Goal: Entertainment & Leisure: Consume media (video, audio)

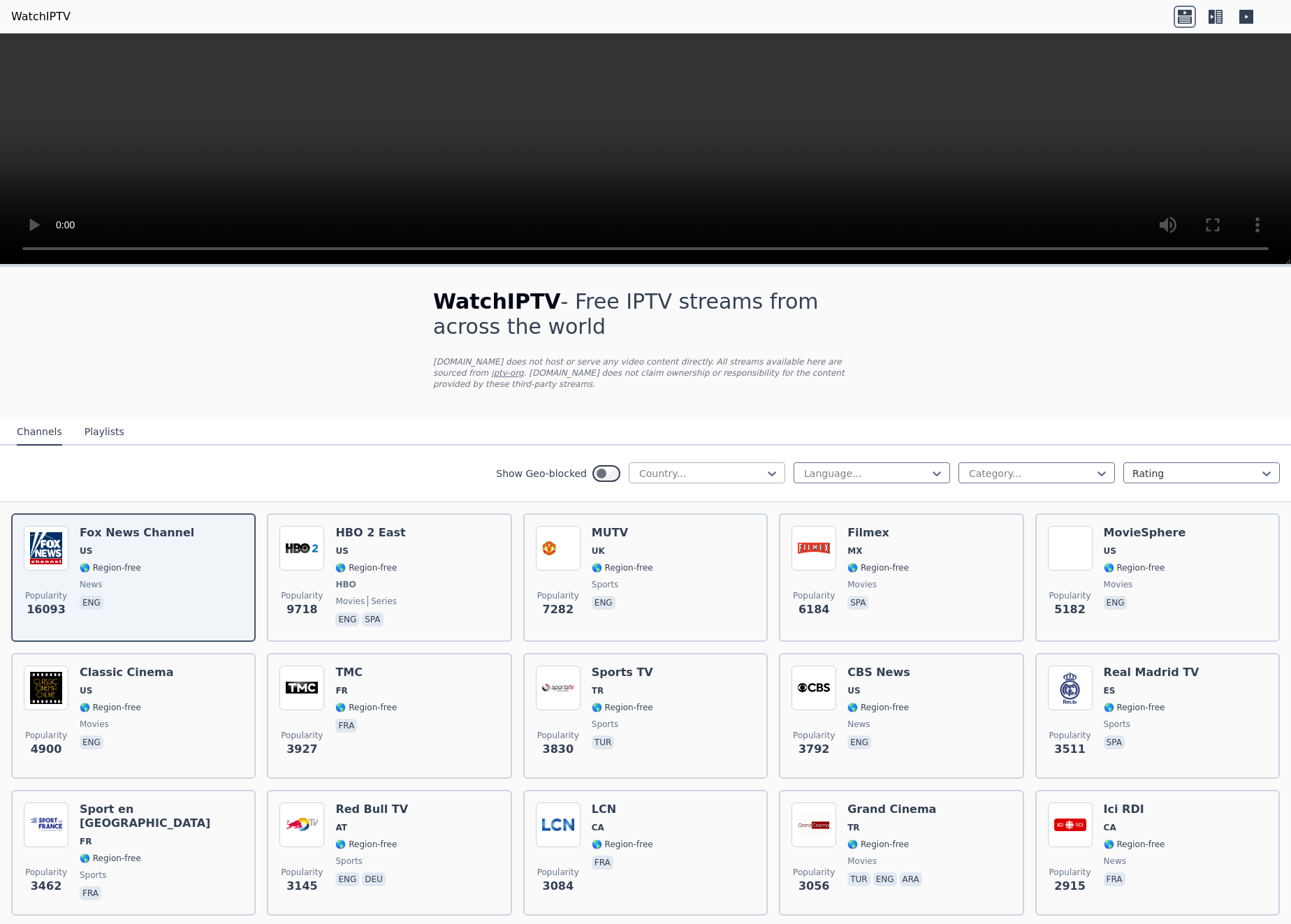
click at [727, 467] on div at bounding box center [700, 473] width 127 height 14
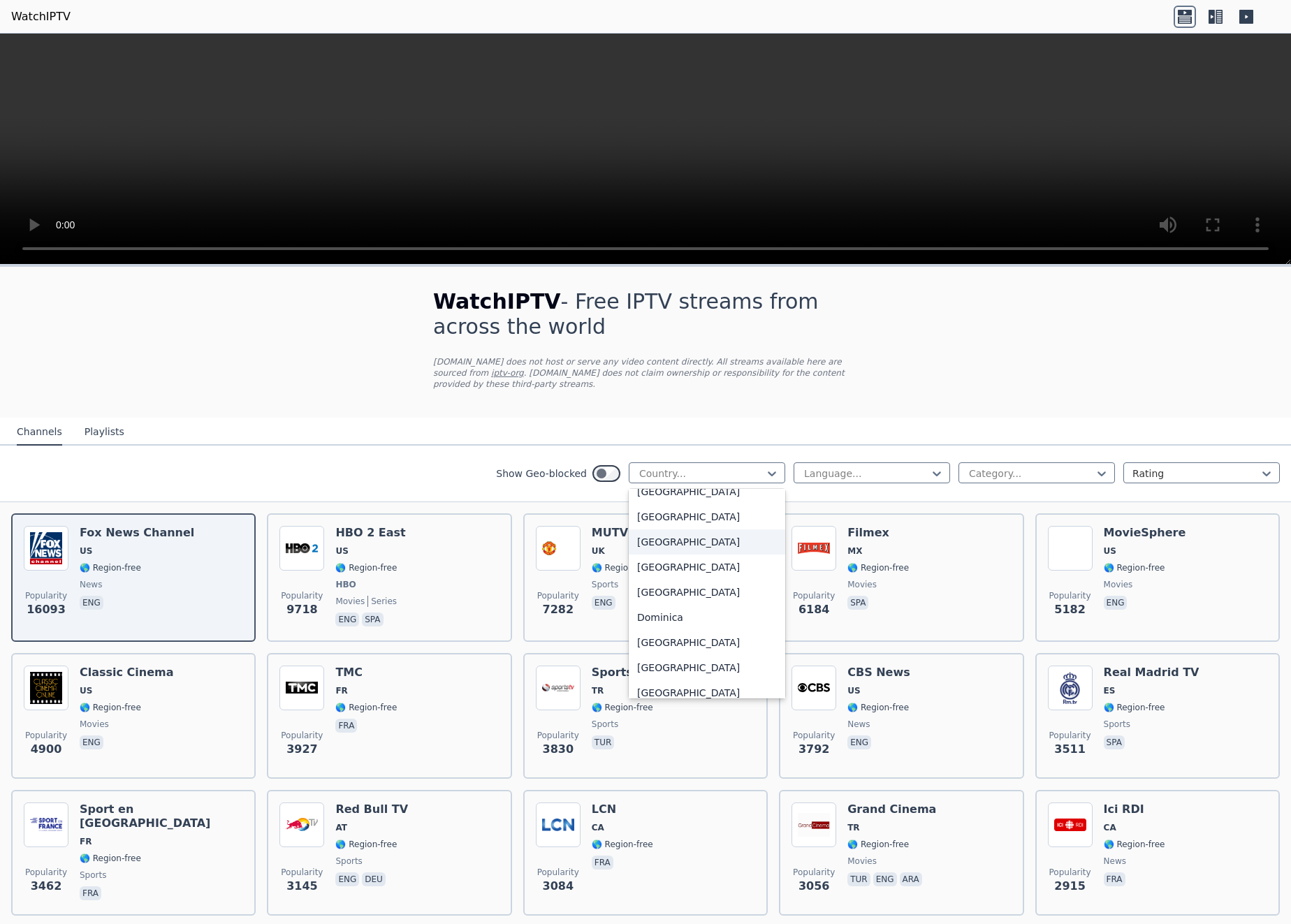
scroll to position [1752, 0]
type input "**"
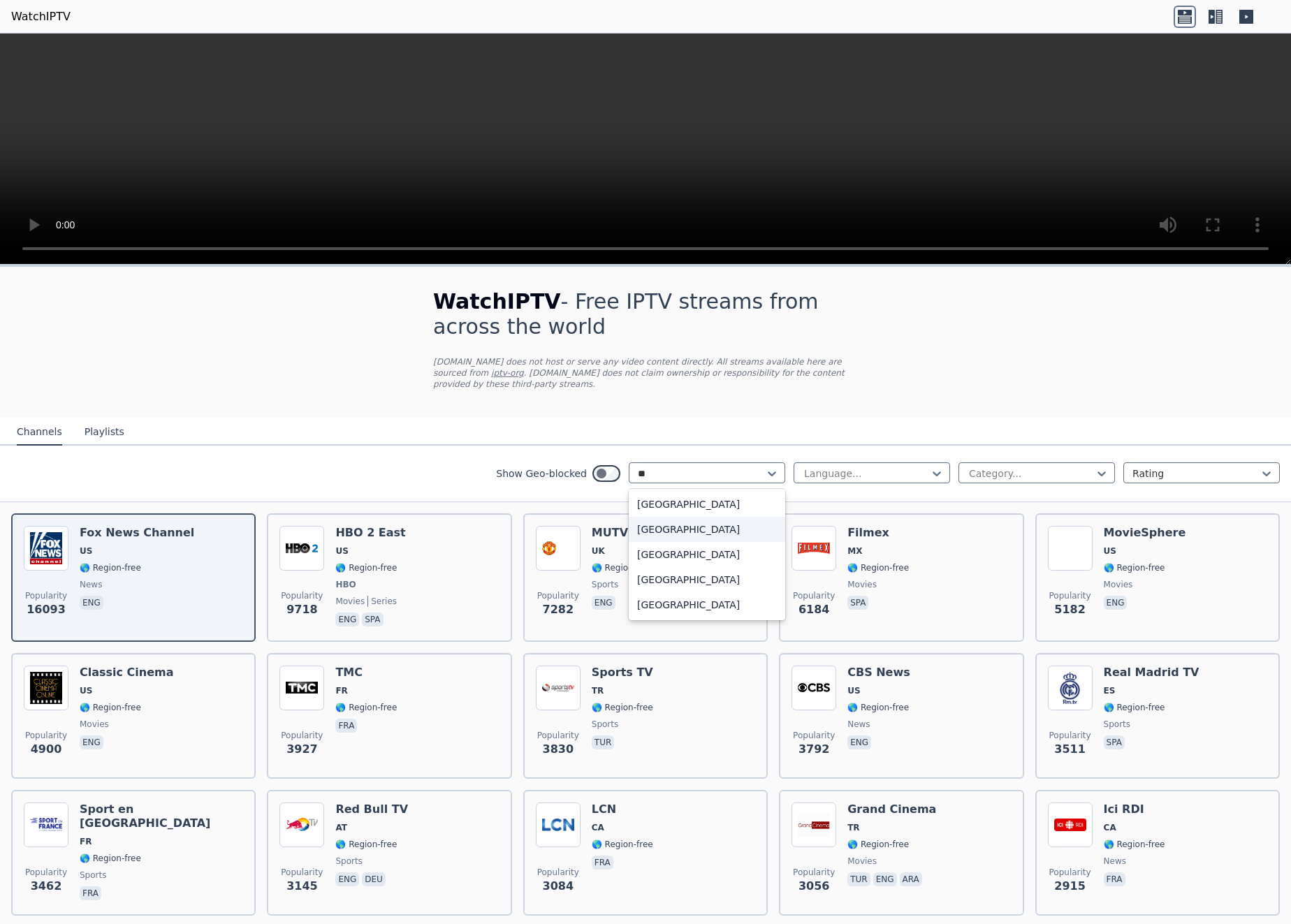
click at [700, 526] on div "[GEOGRAPHIC_DATA]" at bounding box center [707, 529] width 157 height 25
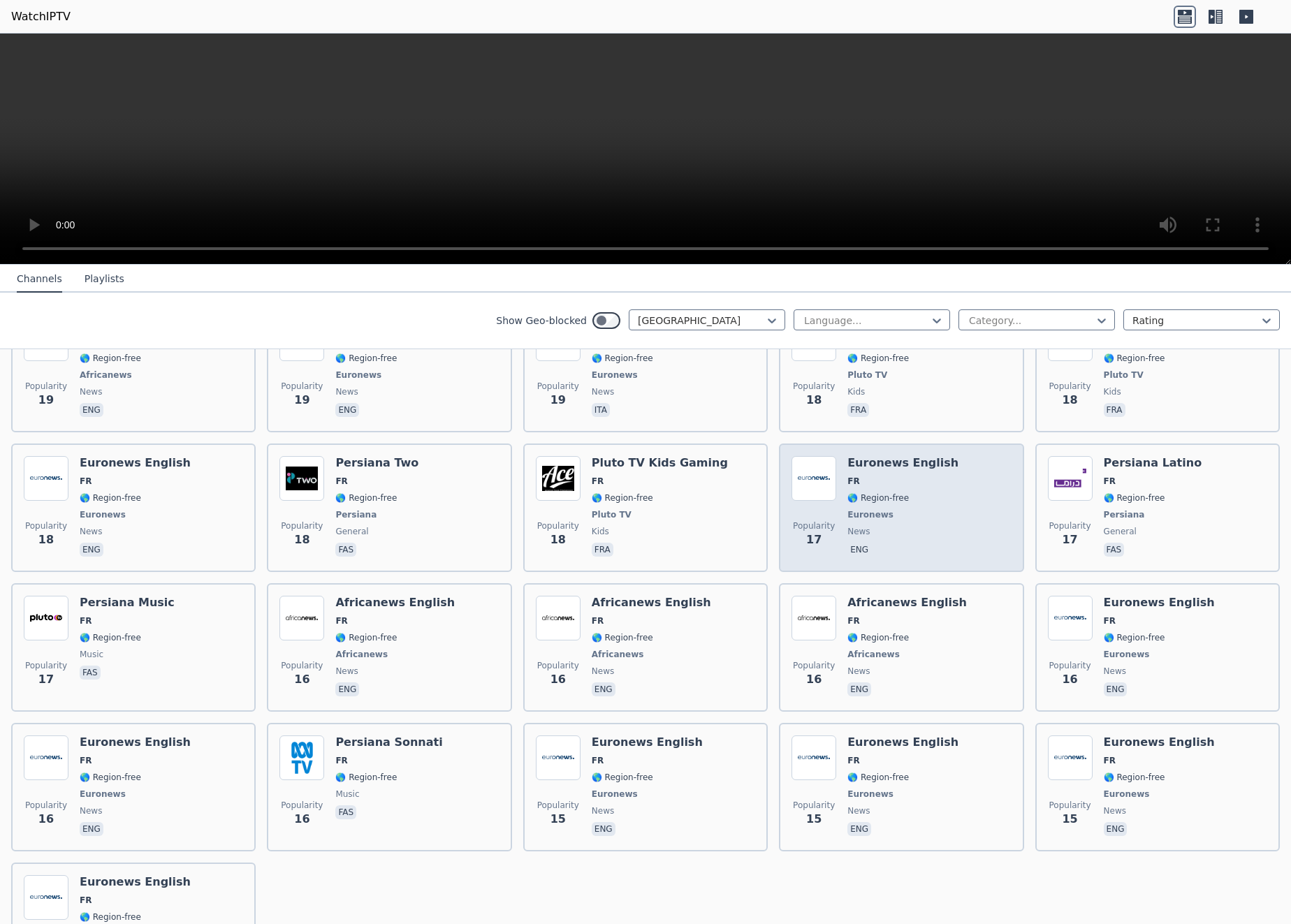
scroll to position [5630, 0]
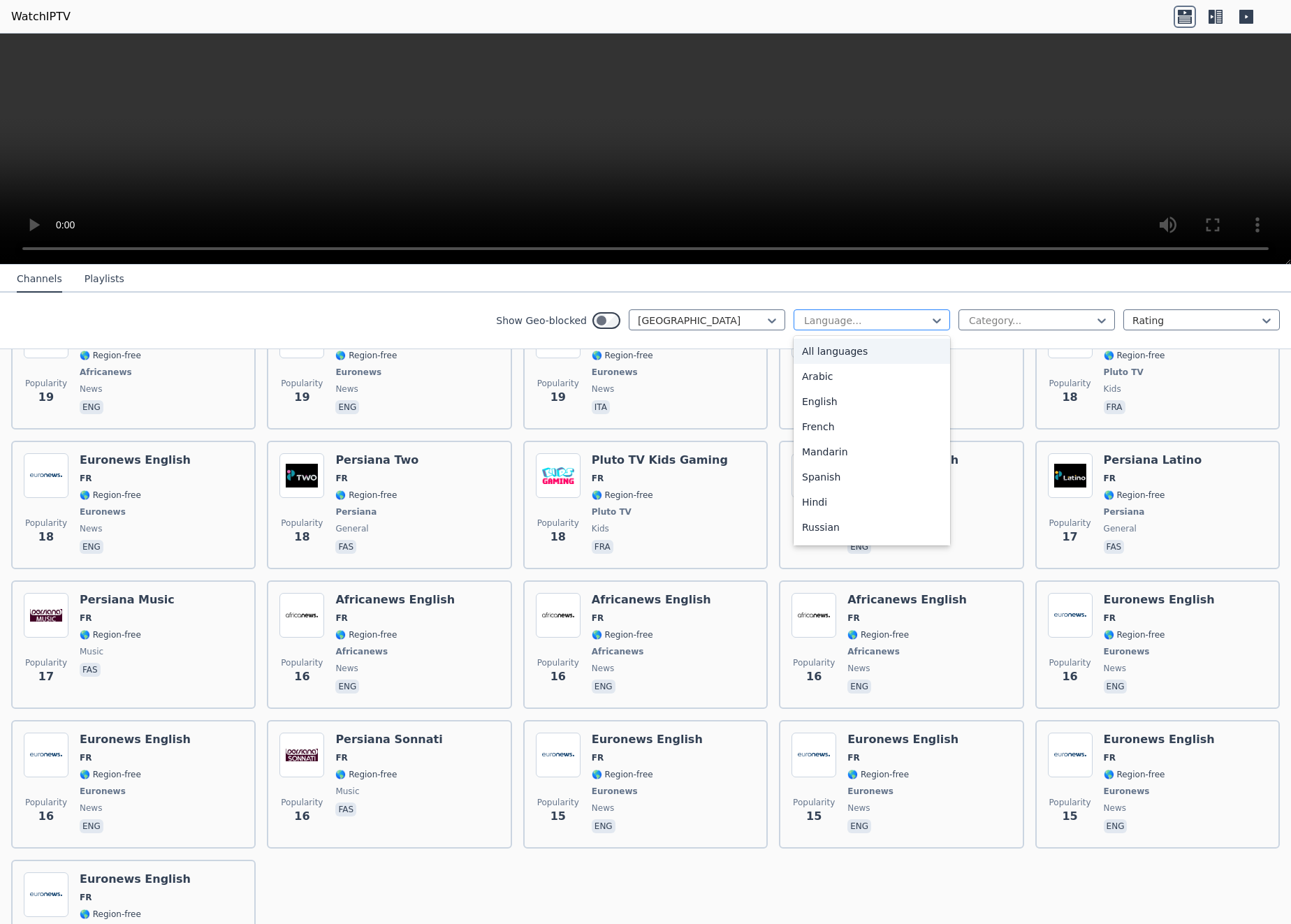
click at [868, 330] on div "Language..." at bounding box center [872, 320] width 157 height 21
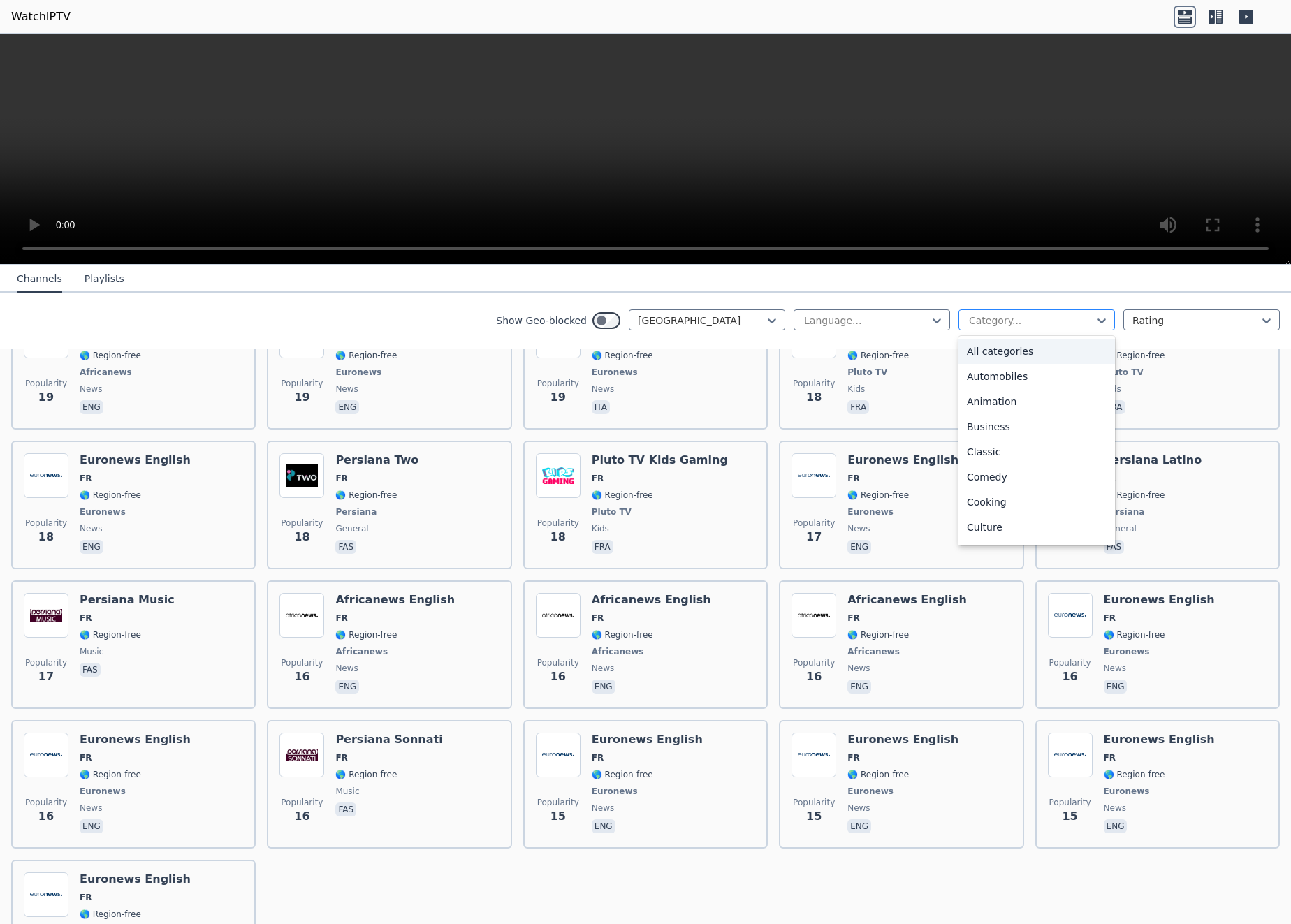
click at [1013, 319] on div at bounding box center [1031, 320] width 127 height 14
click at [989, 480] on div "Sports" at bounding box center [1037, 479] width 157 height 25
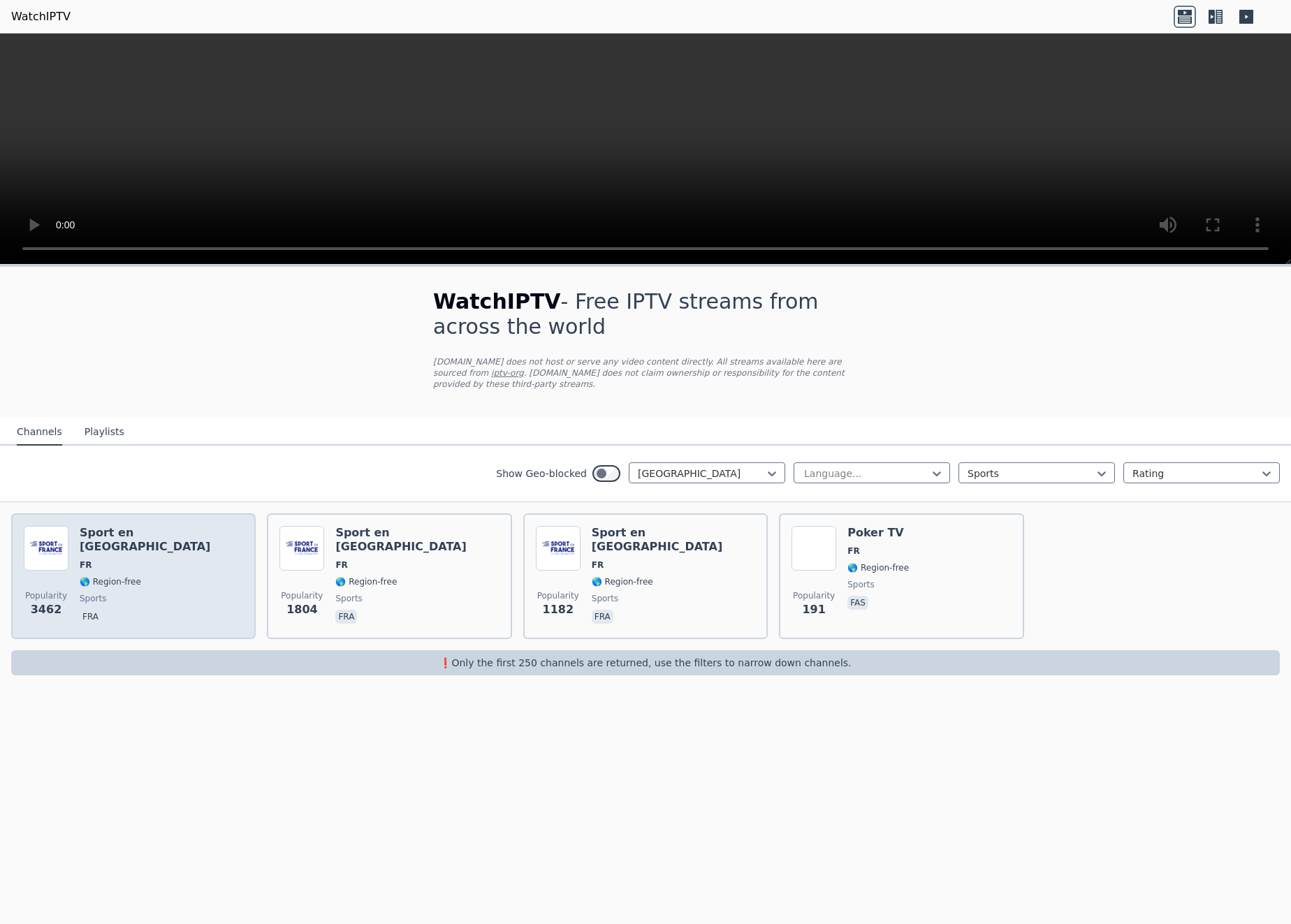
click at [199, 573] on div "Popularity 3462 Sport en [GEOGRAPHIC_DATA] FR 🌎 Region-free sports fra" at bounding box center [133, 576] width 220 height 101
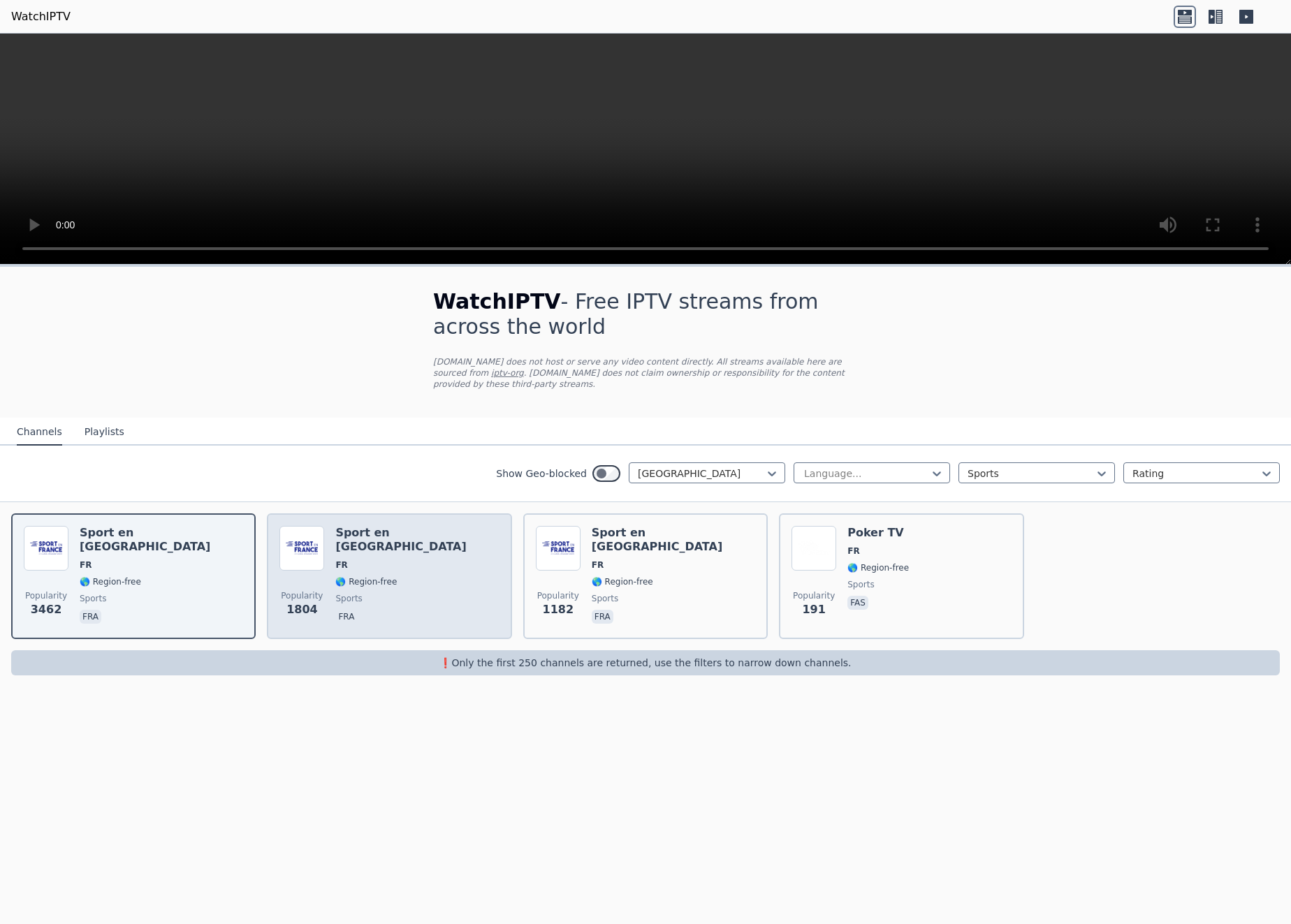
click at [415, 547] on div "Sport en [GEOGRAPHIC_DATA] FR 🌎 Region-free sports fra" at bounding box center [417, 576] width 163 height 101
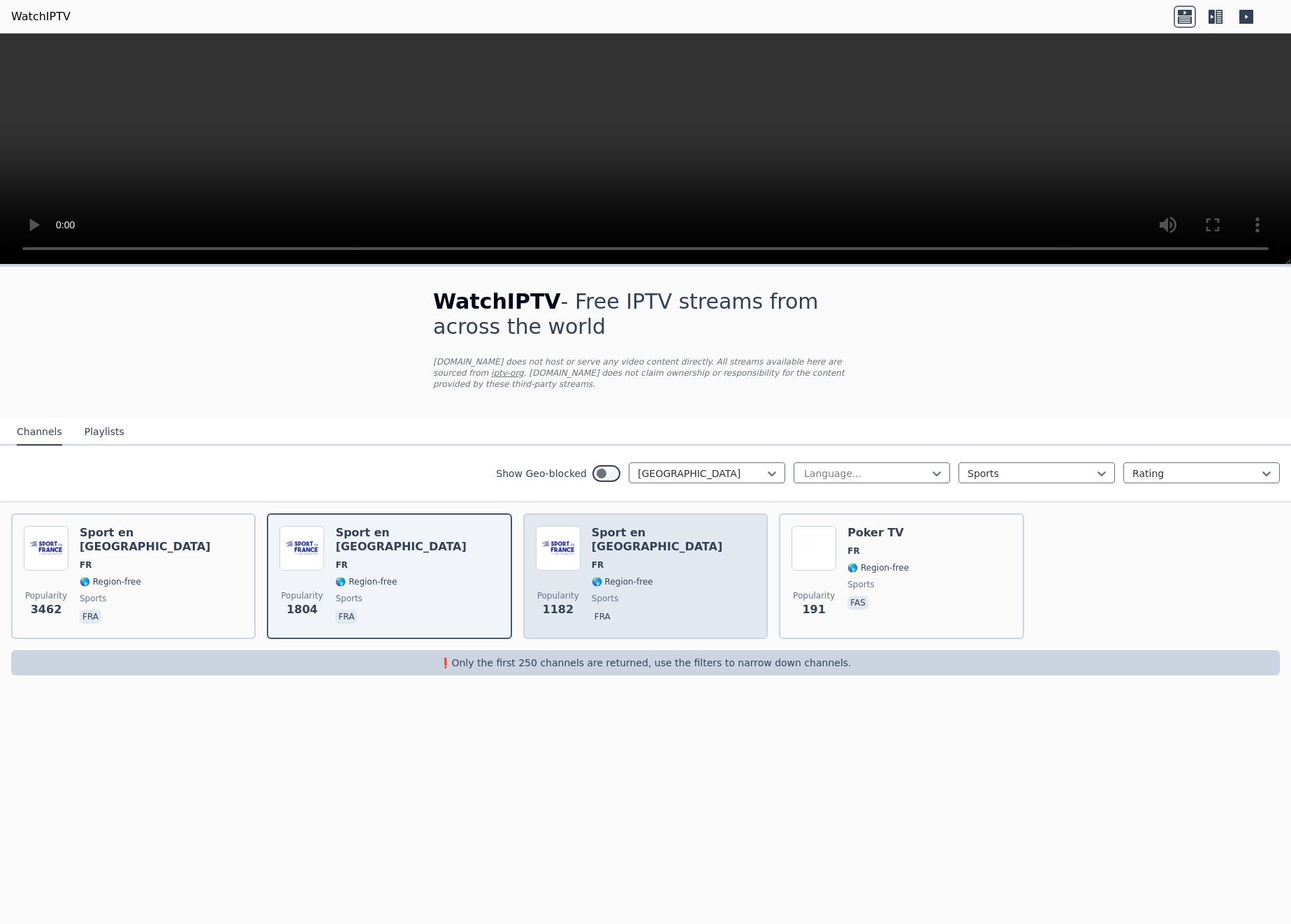
click at [689, 544] on div "Popularity 1182 Sport en [GEOGRAPHIC_DATA] FR 🌎 Region-free sports fra" at bounding box center [646, 576] width 220 height 101
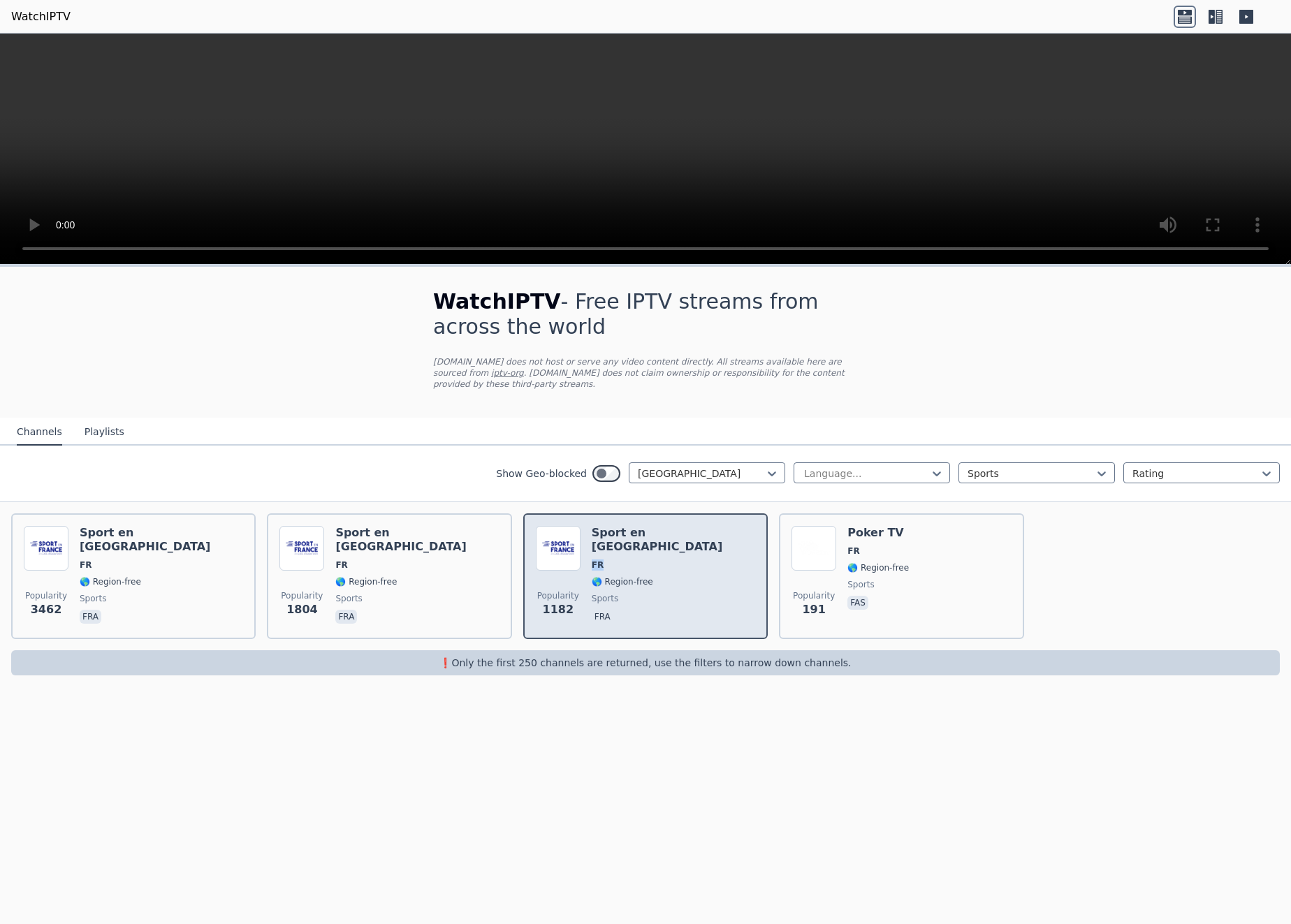
click at [689, 544] on div "Popularity 1182 Sport en [GEOGRAPHIC_DATA] FR 🌎 Region-free sports fra" at bounding box center [646, 576] width 220 height 101
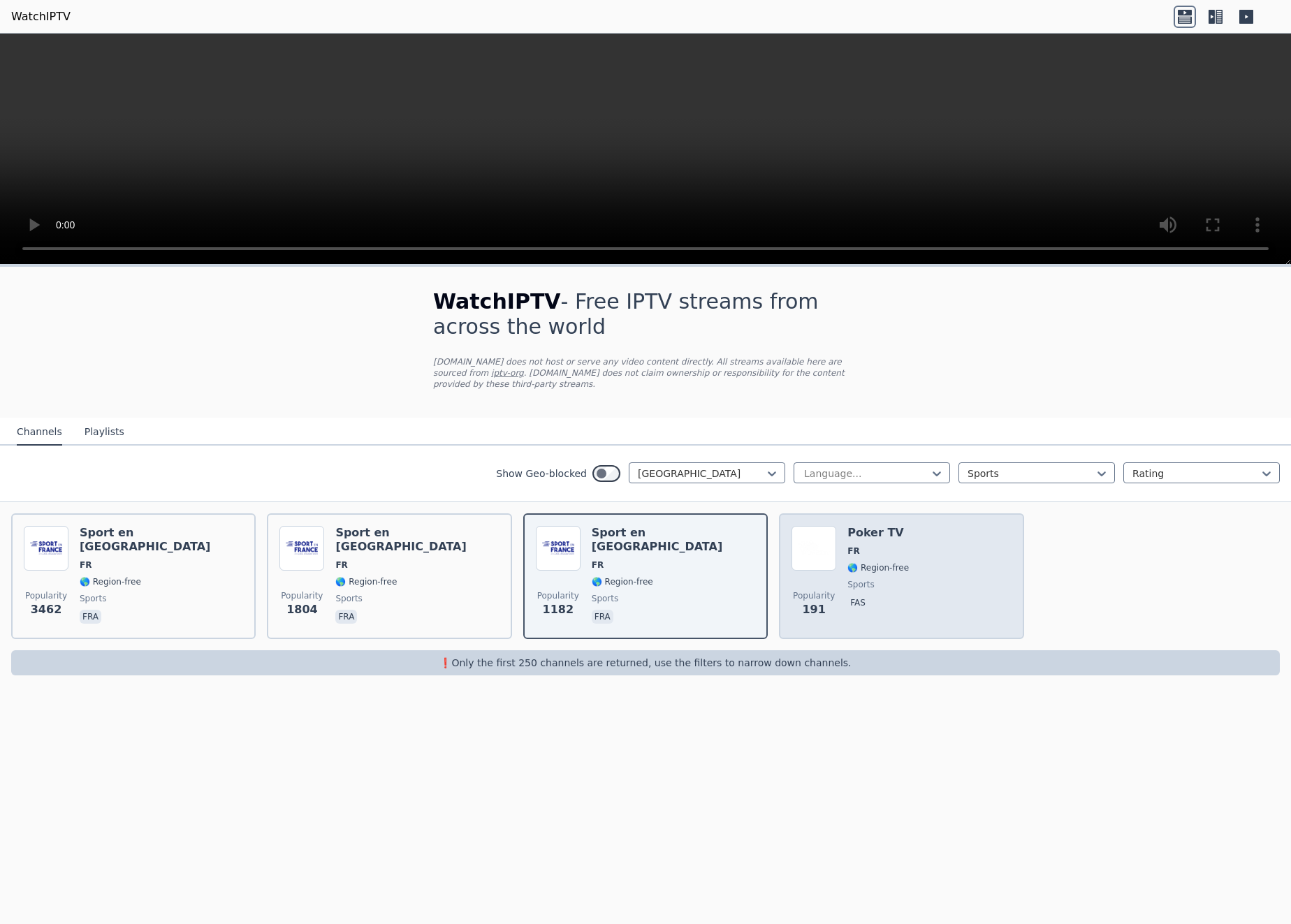
click at [919, 545] on div "Popularity 191 Poker TV FR 🌎 Region-free sports fas" at bounding box center [902, 576] width 220 height 101
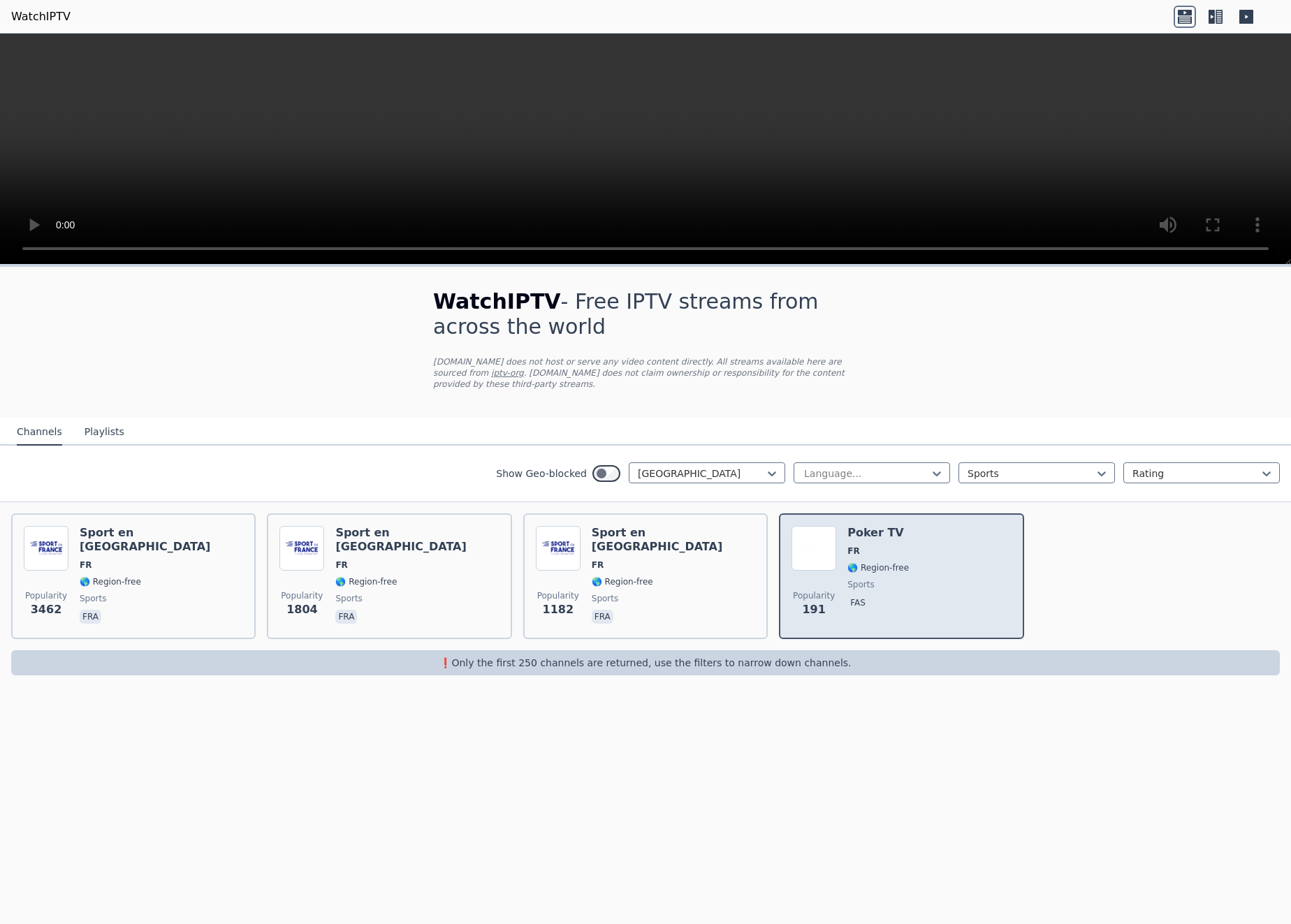
click at [919, 545] on div "Popularity 191 Poker TV FR 🌎 Region-free sports fas" at bounding box center [902, 576] width 220 height 101
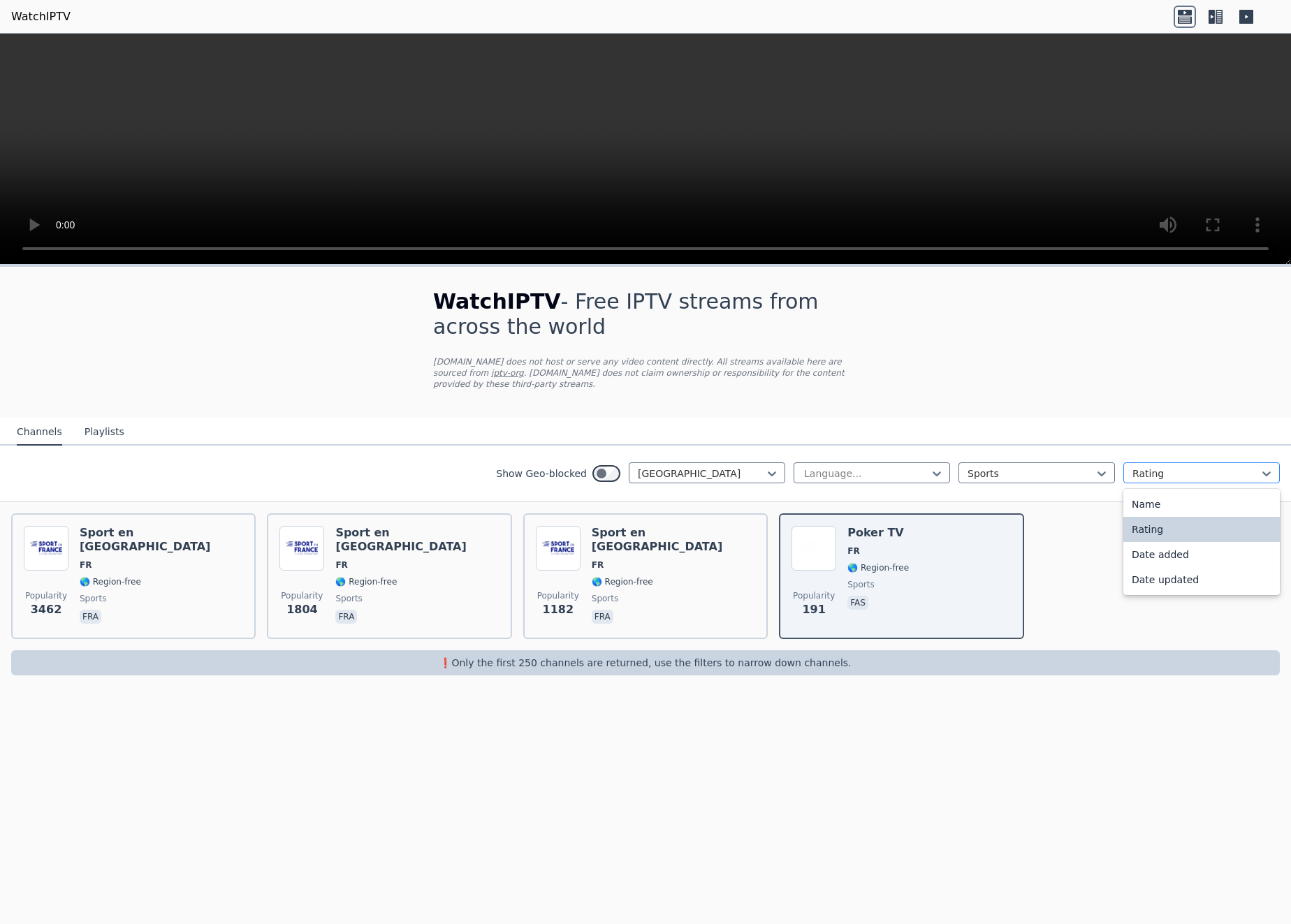
click at [1155, 467] on div at bounding box center [1196, 473] width 127 height 14
click at [1154, 467] on div at bounding box center [1196, 473] width 127 height 14
click at [104, 420] on button "Playlists" at bounding box center [104, 432] width 40 height 27
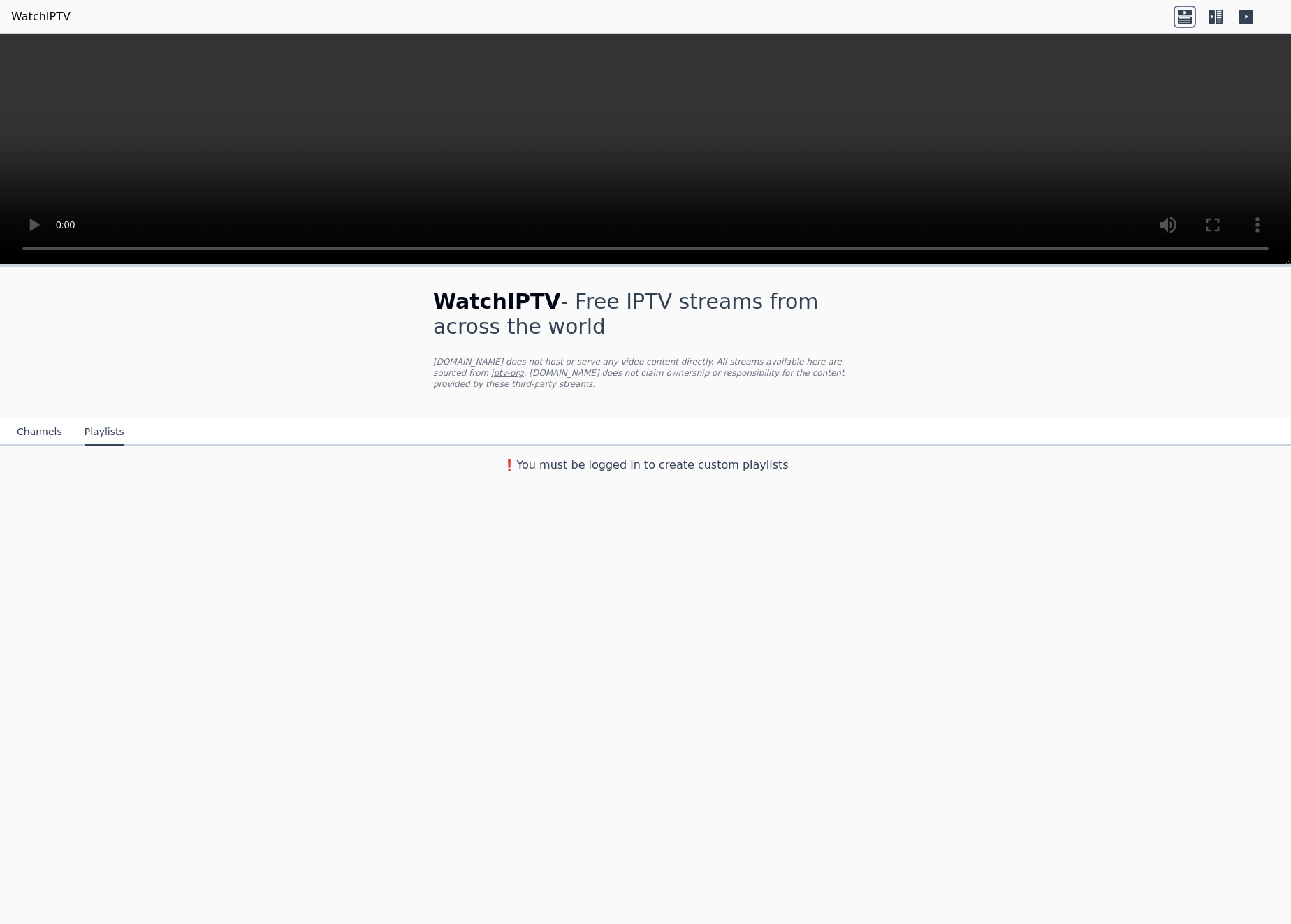
click at [39, 419] on button "Channels" at bounding box center [40, 432] width 45 height 27
